Goal: Task Accomplishment & Management: Manage account settings

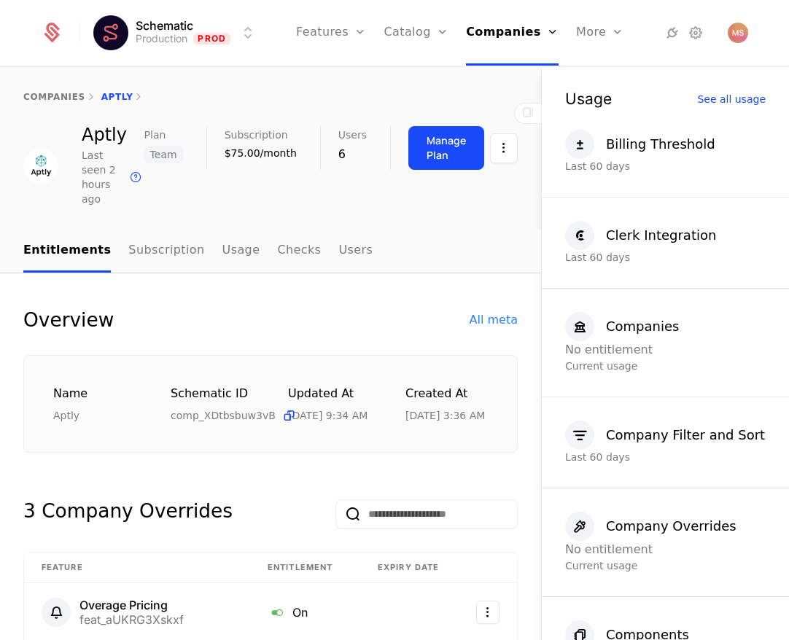
click at [513, 77] on link "Companies" at bounding box center [517, 72] width 67 height 12
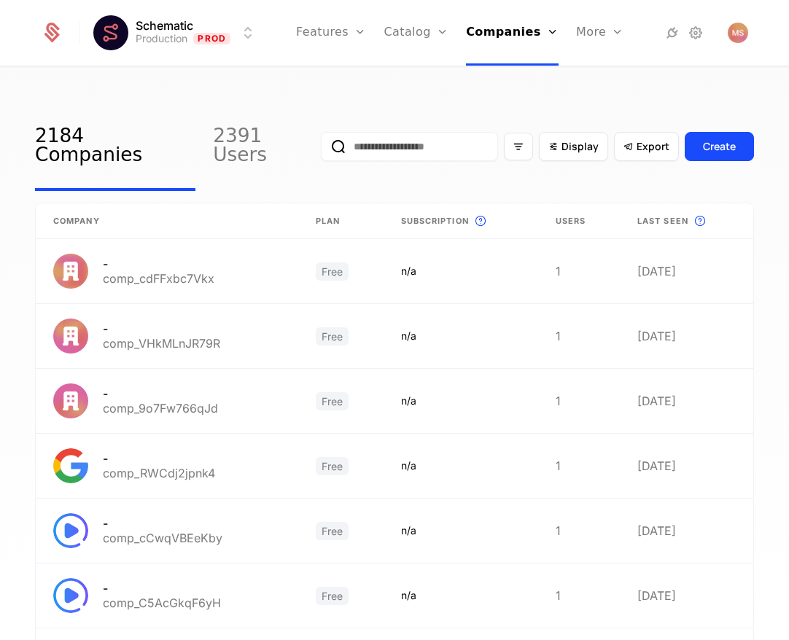
click at [399, 140] on input "email" at bounding box center [409, 146] width 177 height 29
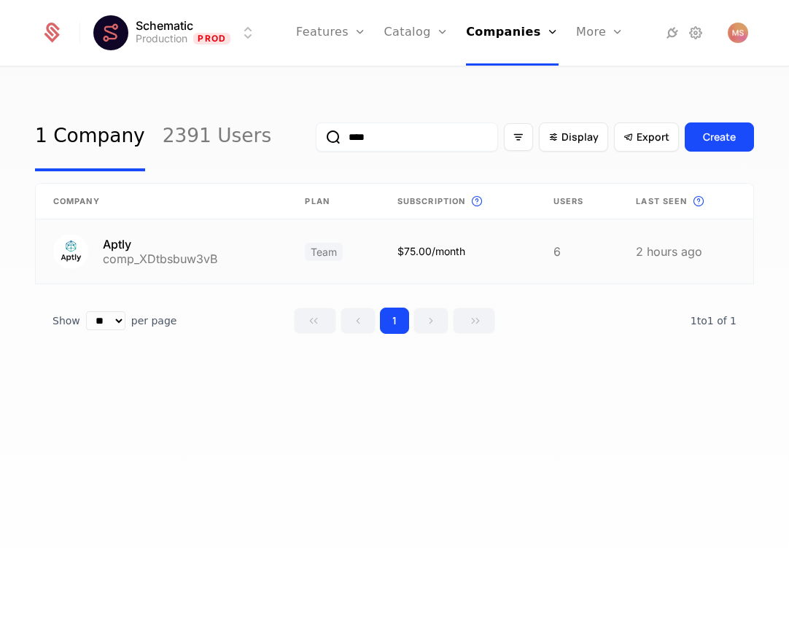
type input "****"
click at [236, 247] on link at bounding box center [162, 252] width 252 height 64
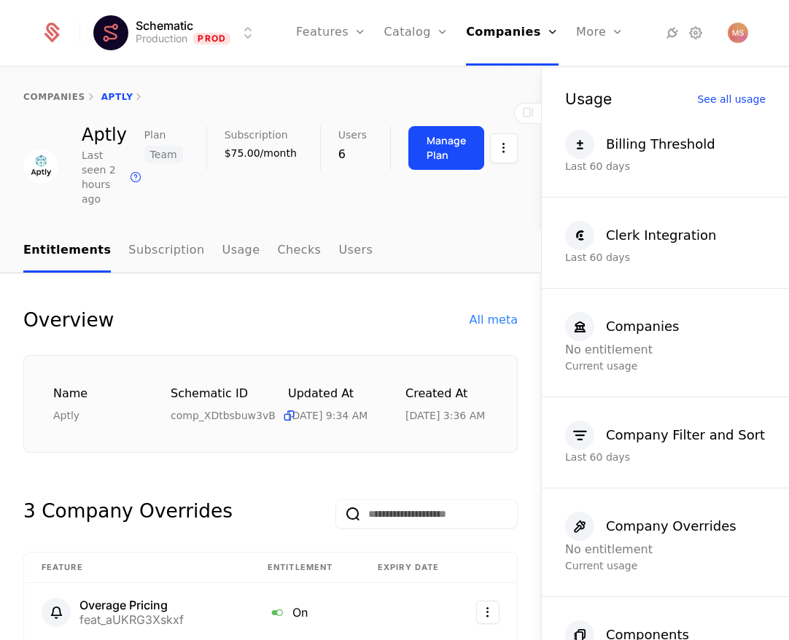
click at [443, 152] on div "Manage Plan" at bounding box center [446, 147] width 39 height 29
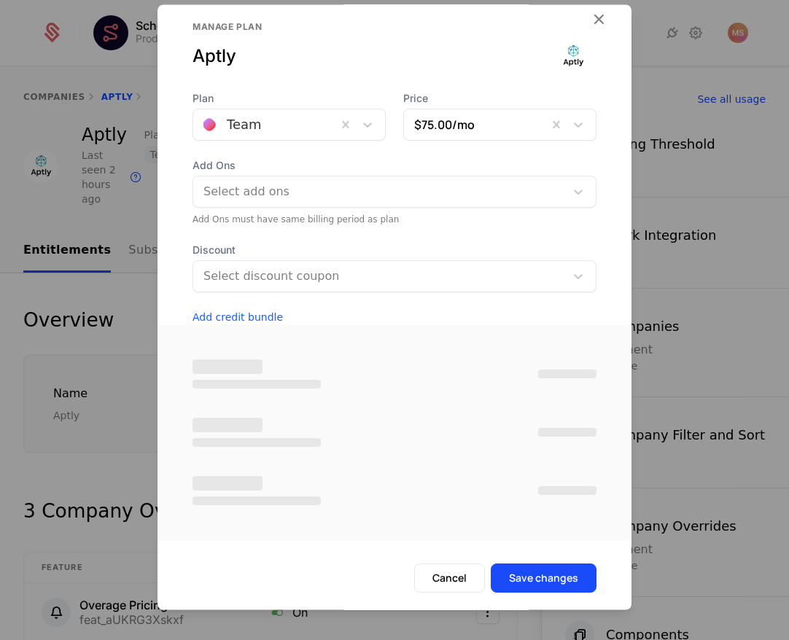
scroll to position [19, 0]
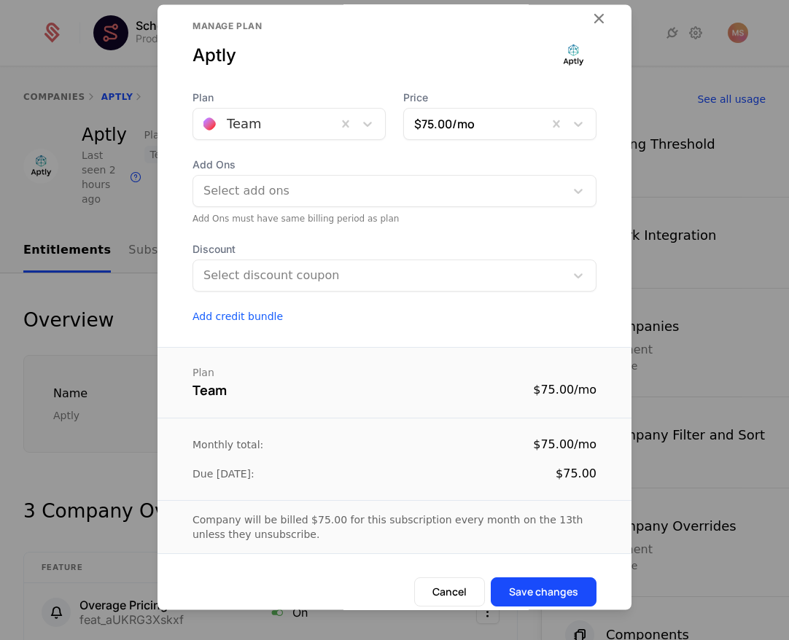
click at [598, 16] on icon "button" at bounding box center [598, 18] width 19 height 19
